Goal: Navigation & Orientation: Find specific page/section

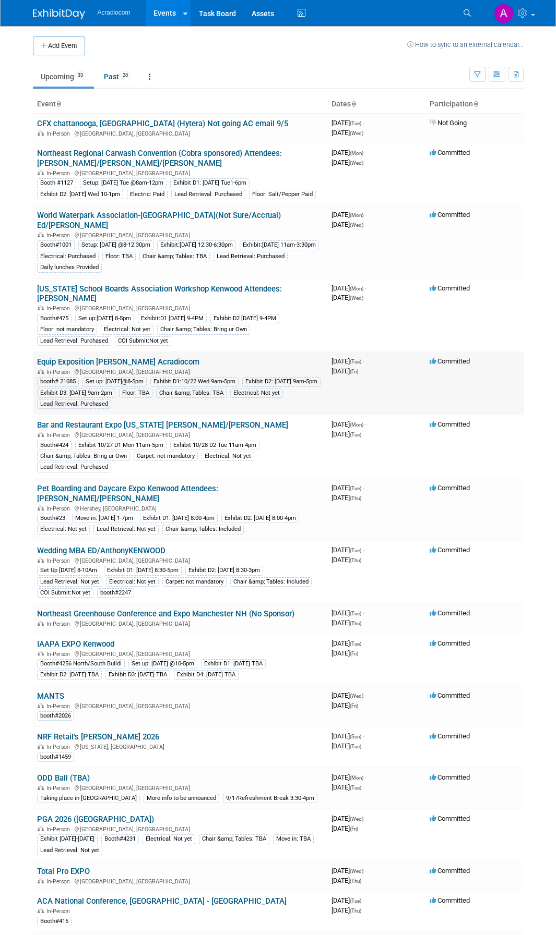
click at [139, 357] on link "Equip Exposition [PERSON_NAME] Acradiocom" at bounding box center [118, 361] width 162 height 9
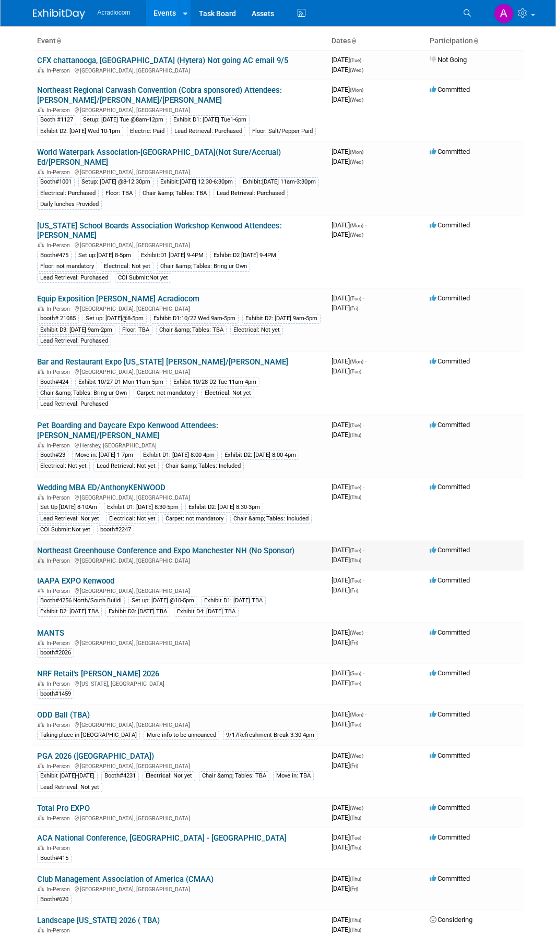
scroll to position [104, 0]
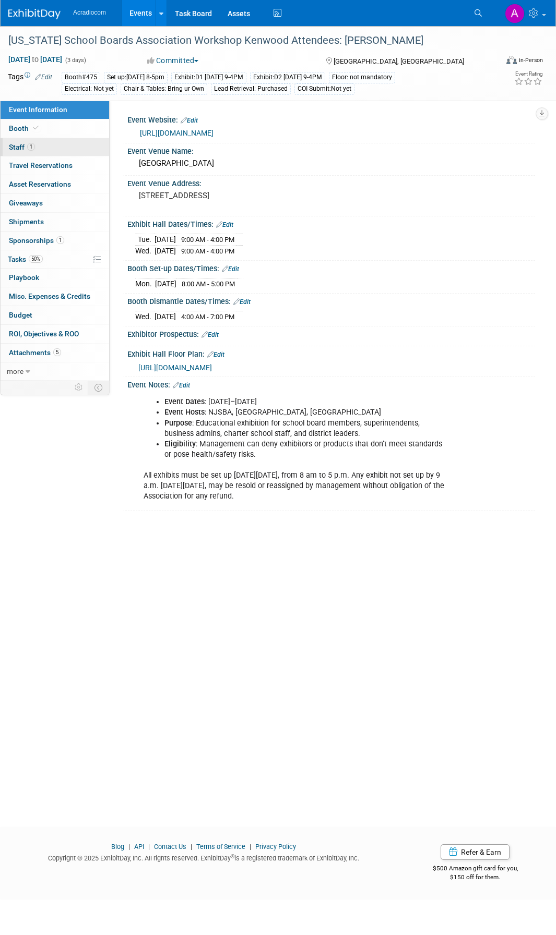
click at [55, 144] on link "1 Staff 1" at bounding box center [55, 147] width 109 height 18
click at [481, 279] on div "Mon. Oct 20, 2025 8:00 AM - 5:00 PM" at bounding box center [331, 282] width 392 height 14
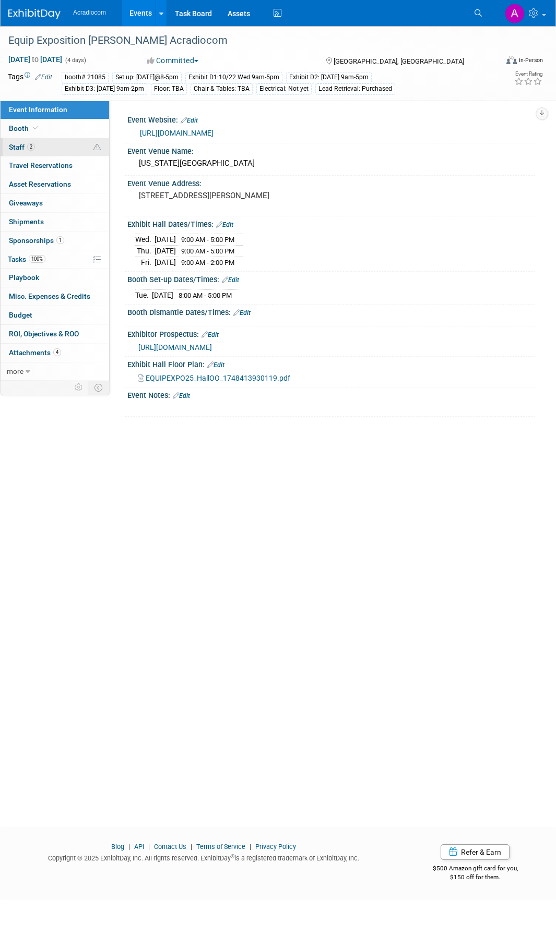
click at [63, 150] on link "2 Staff 2" at bounding box center [55, 147] width 109 height 18
